Goal: Information Seeking & Learning: Learn about a topic

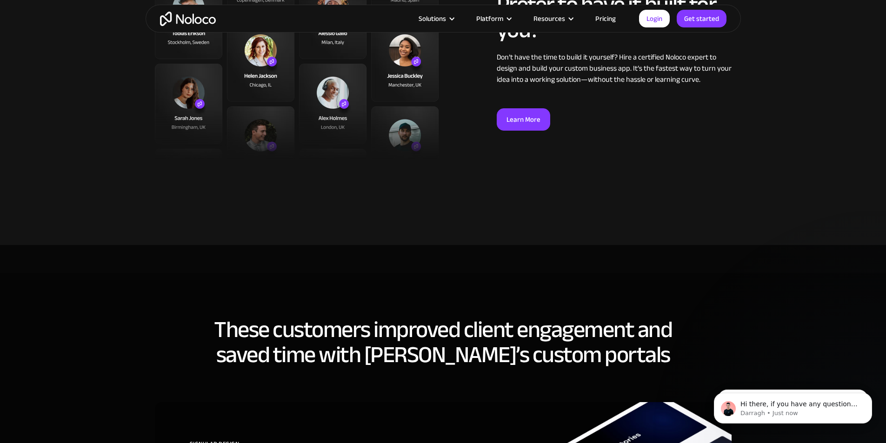
scroll to position [2417, 0]
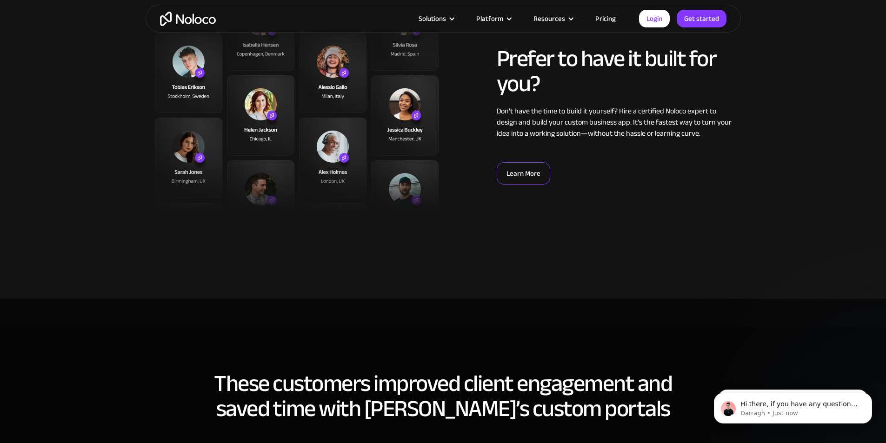
click at [526, 181] on link "Learn More" at bounding box center [522, 173] width 53 height 22
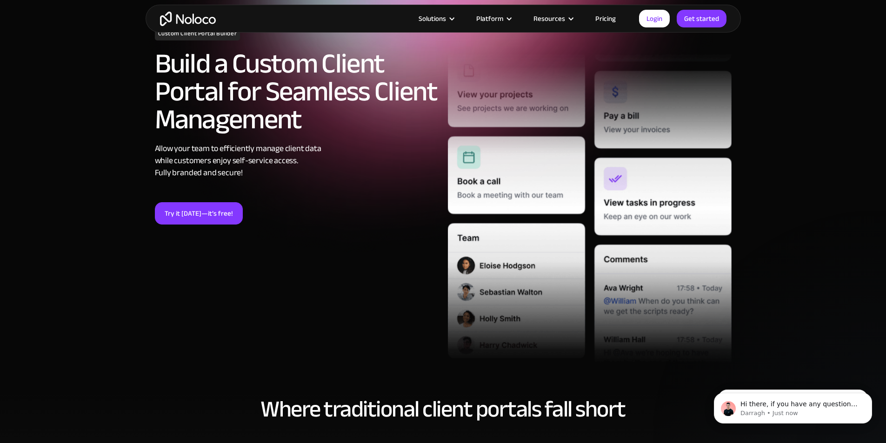
scroll to position [93, 0]
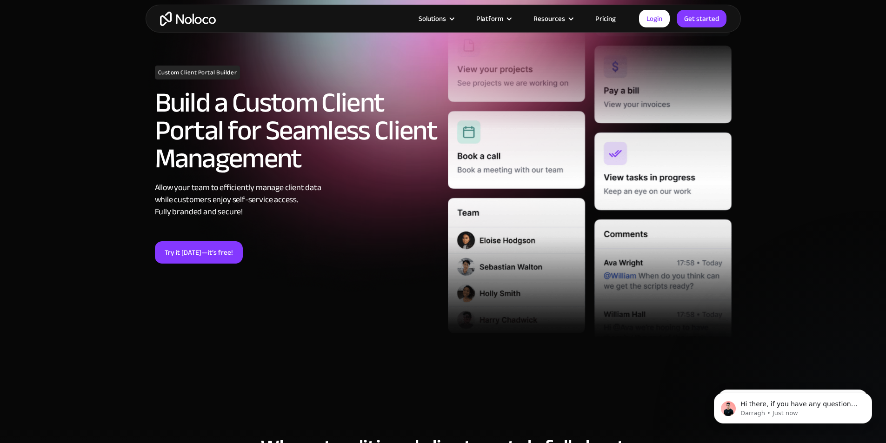
click at [195, 8] on div "Solutions Use Cases Business Types Project Management Keep track of customers, …" at bounding box center [442, 19] width 595 height 28
click at [195, 14] on img "home" at bounding box center [188, 19] width 56 height 14
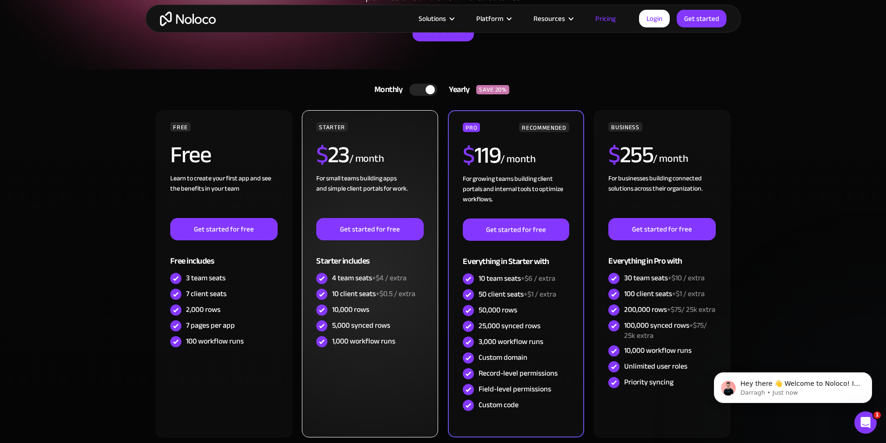
scroll to position [139, 0]
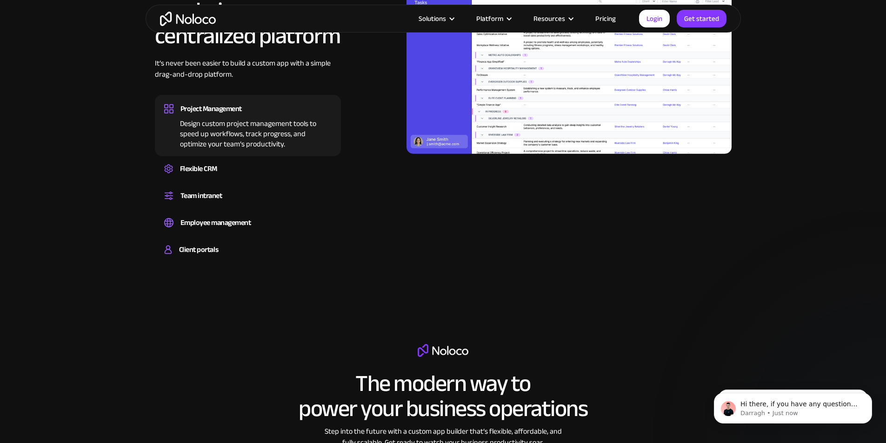
scroll to position [1023, 0]
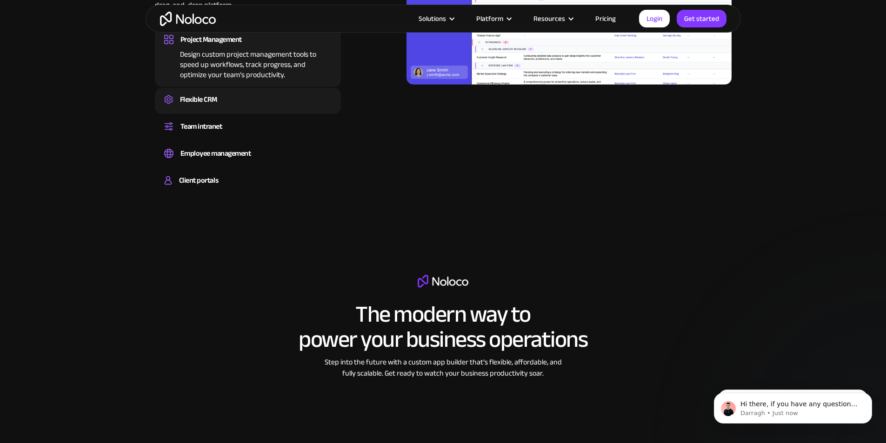
click at [213, 114] on div "Flexible CRM Create a custom CRM that you can adapt to your business’s needs, c…" at bounding box center [248, 101] width 186 height 26
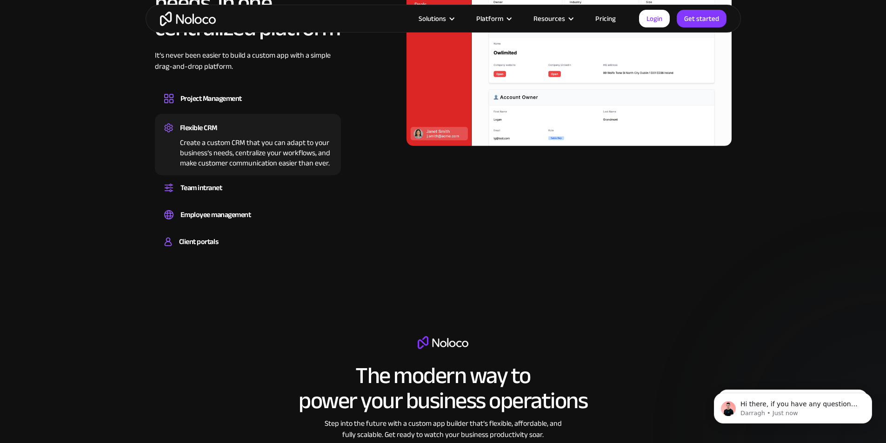
scroll to position [883, 0]
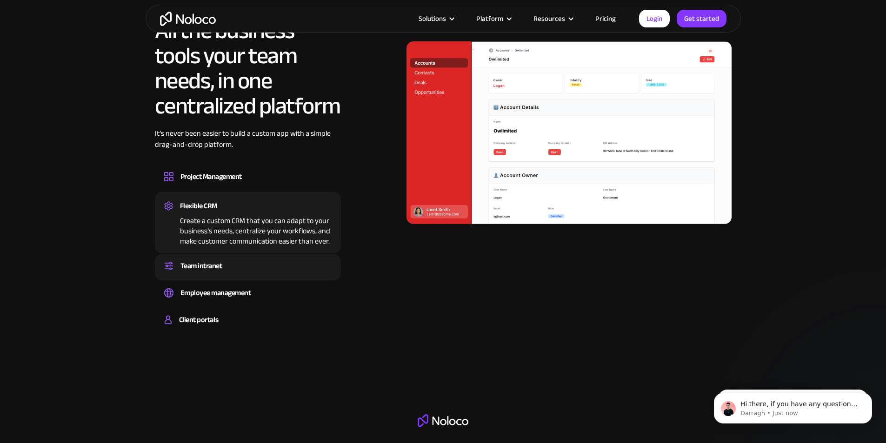
click at [208, 273] on div "Team intranet" at bounding box center [201, 266] width 42 height 14
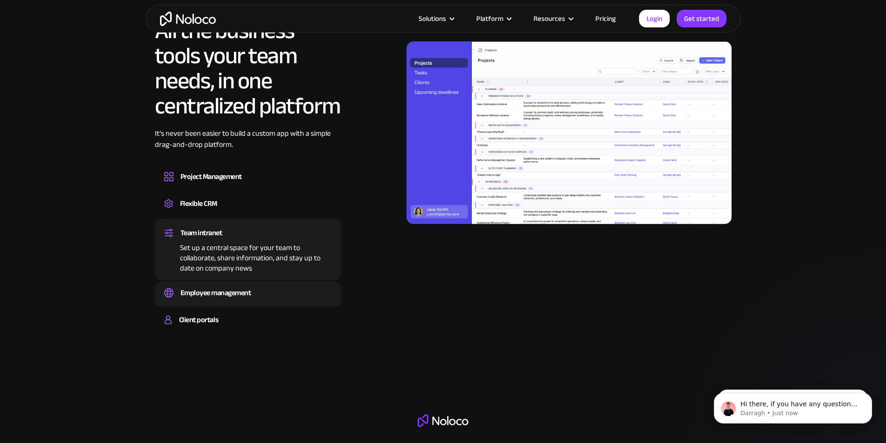
click at [199, 300] on div "Employee management" at bounding box center [215, 293] width 71 height 14
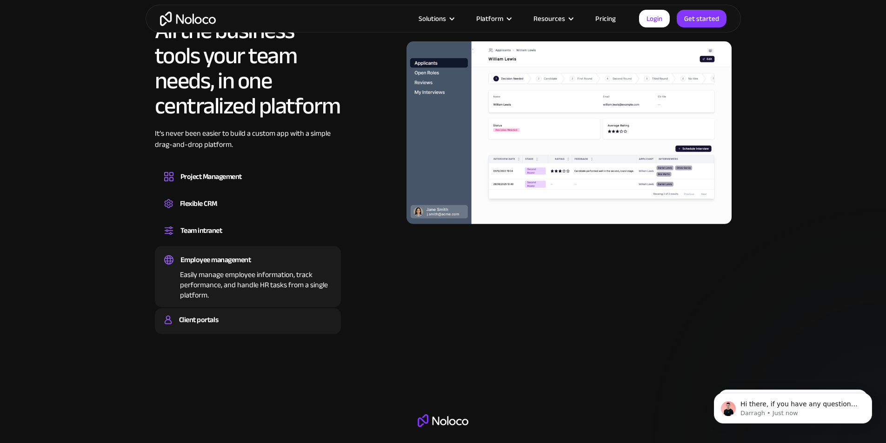
click at [178, 334] on div "Client portals Build a secure, fully-branded, and personalized client portal th…" at bounding box center [248, 321] width 186 height 26
